Goal: Task Accomplishment & Management: Manage account settings

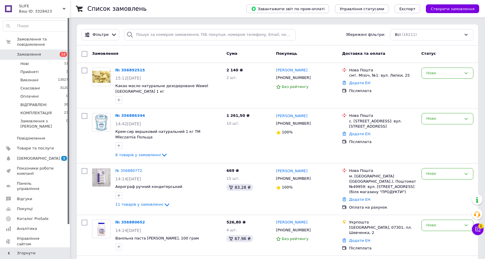
click at [29, 52] on span "Замовлення" at bounding box center [29, 54] width 24 height 5
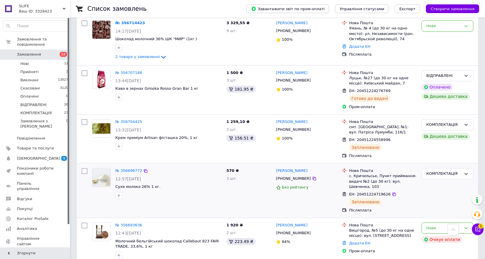
scroll to position [1690, 0]
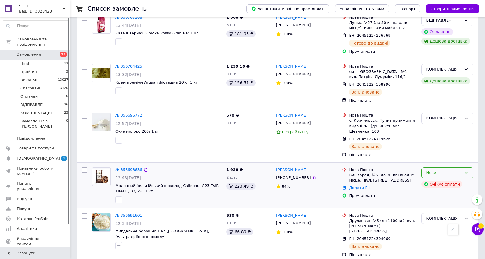
click at [450, 170] on div "Нове" at bounding box center [444, 173] width 35 height 6
click at [444, 217] on li "КОМПЛЕКТАЦІЯ" at bounding box center [447, 222] width 51 height 11
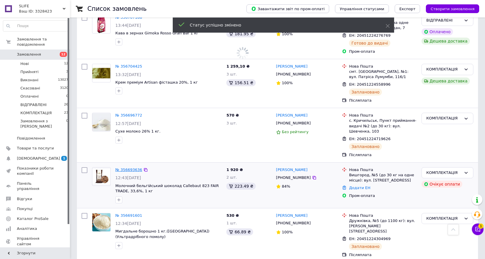
click at [125, 168] on link "№ 356693636" at bounding box center [128, 170] width 27 height 4
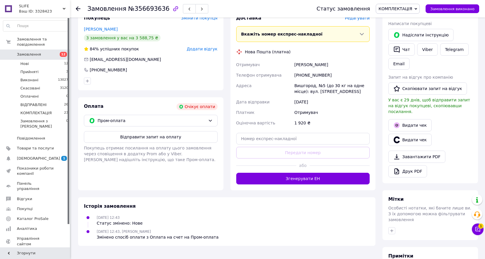
scroll to position [117, 0]
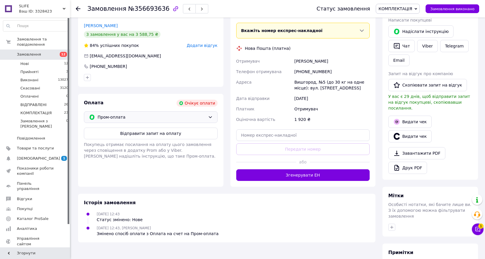
click at [145, 116] on span "Пром-оплата" at bounding box center [152, 117] width 108 height 6
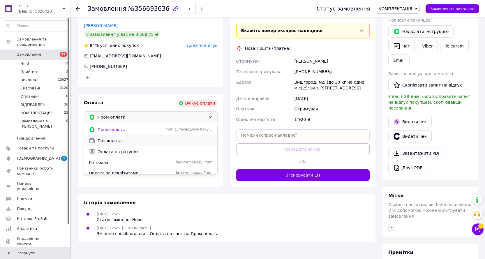
click at [107, 138] on span "Післяплата" at bounding box center [155, 141] width 115 height 6
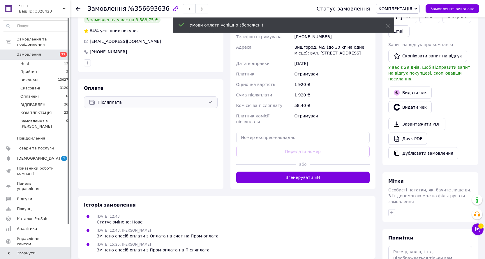
scroll to position [174, 0]
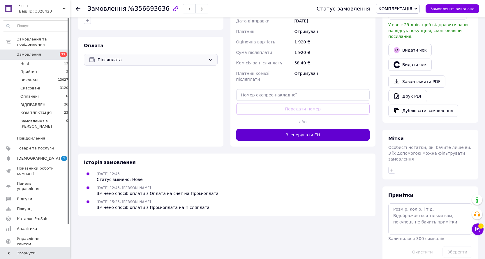
click at [292, 129] on button "Згенерувати ЕН" at bounding box center [303, 135] width 134 height 12
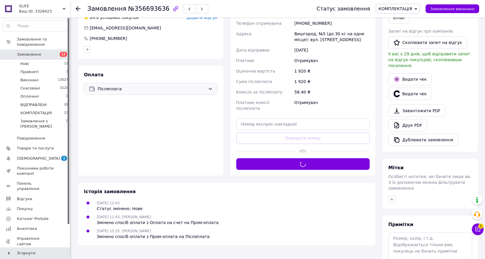
scroll to position [0, 0]
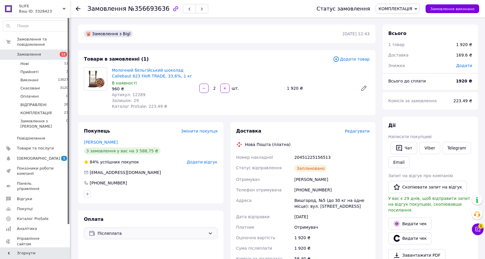
click at [20, 52] on span "Замовлення" at bounding box center [29, 54] width 24 height 5
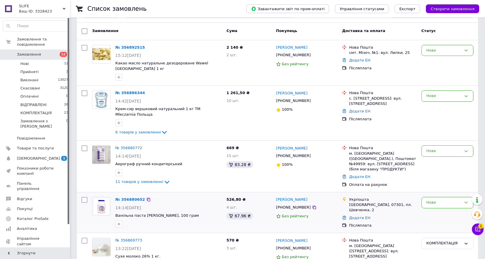
scroll to position [29, 0]
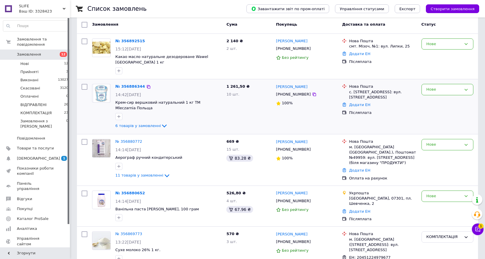
click at [162, 125] on icon at bounding box center [164, 126] width 5 height 3
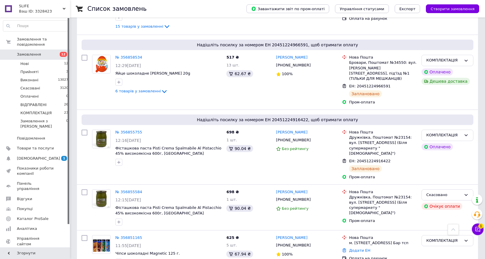
scroll to position [482, 0]
